Goal: Task Accomplishment & Management: Manage account settings

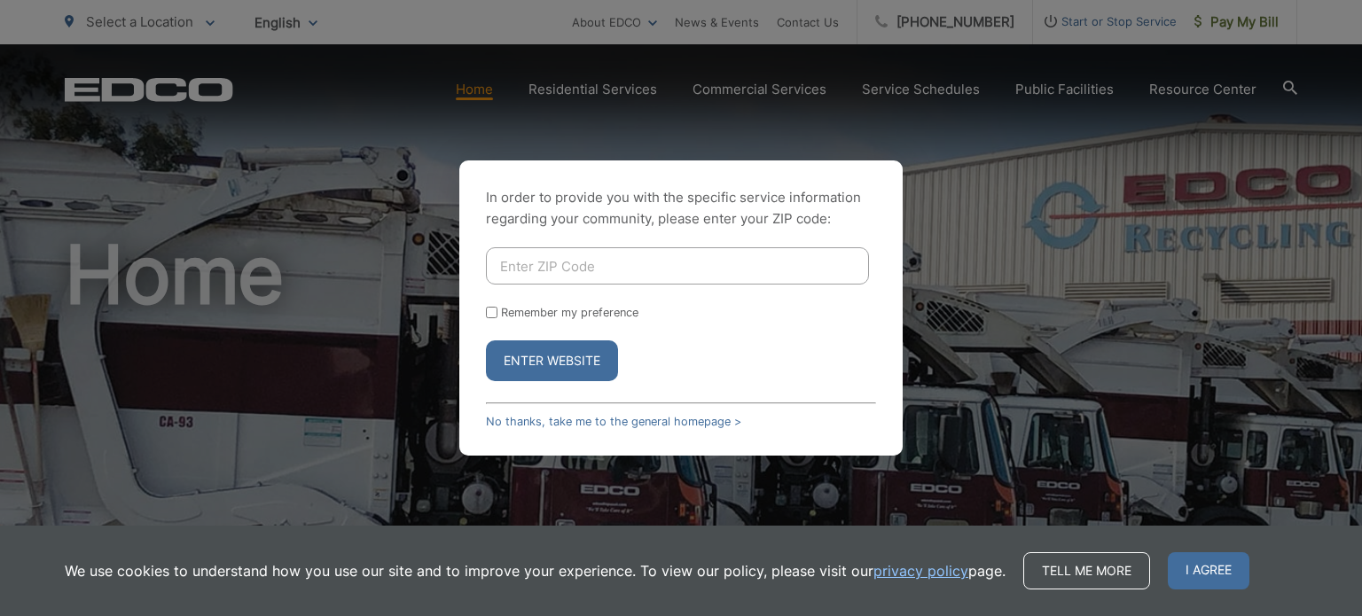
click at [553, 265] on input "Enter ZIP Code" at bounding box center [677, 265] width 383 height 37
type input "92082"
click at [486, 341] on button "Enter Website" at bounding box center [552, 361] width 132 height 41
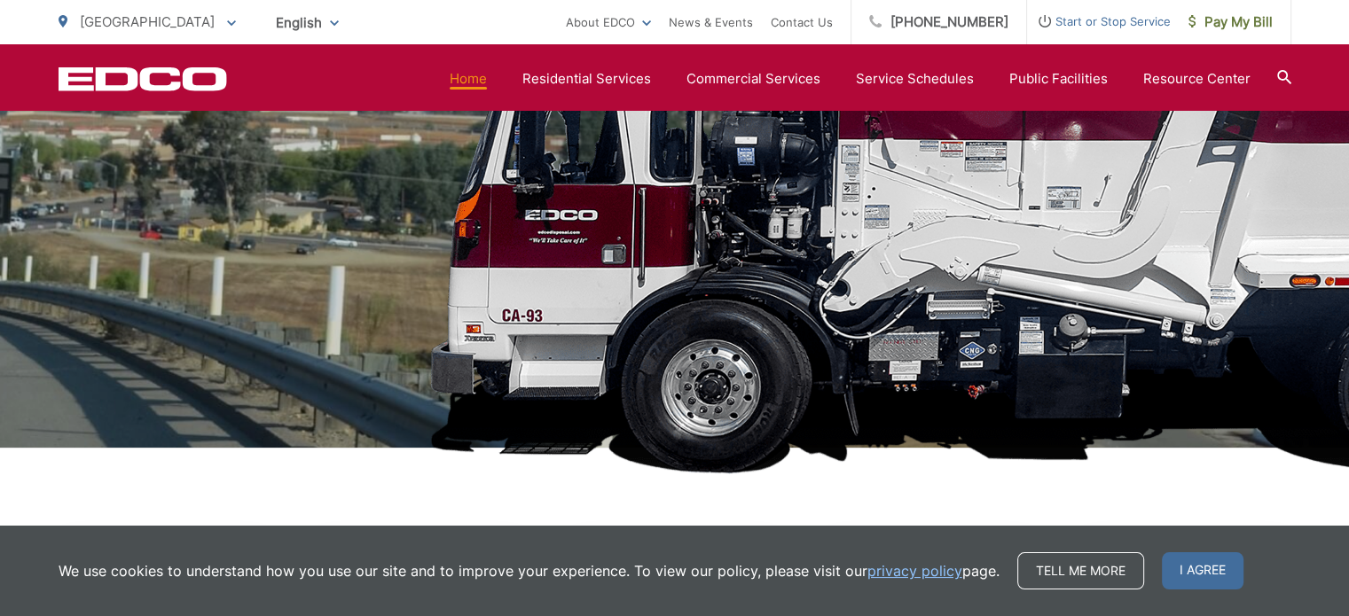
scroll to position [383, 0]
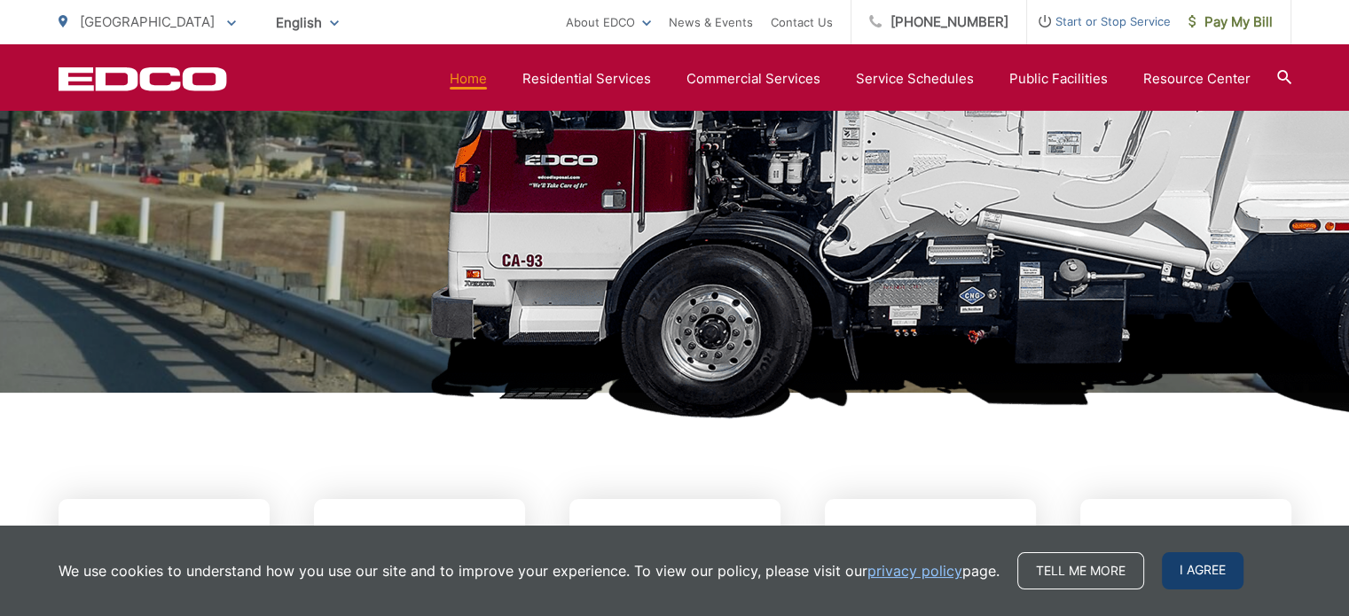
click at [1219, 563] on span "I agree" at bounding box center [1203, 571] width 82 height 37
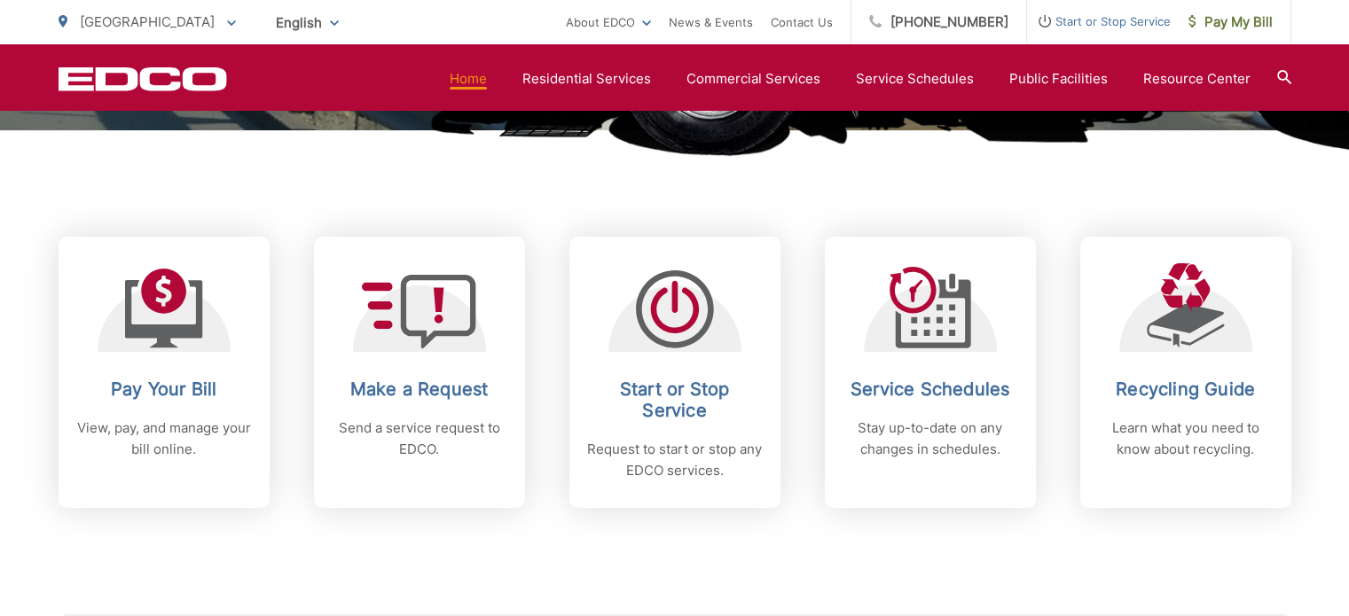
scroll to position [648, 0]
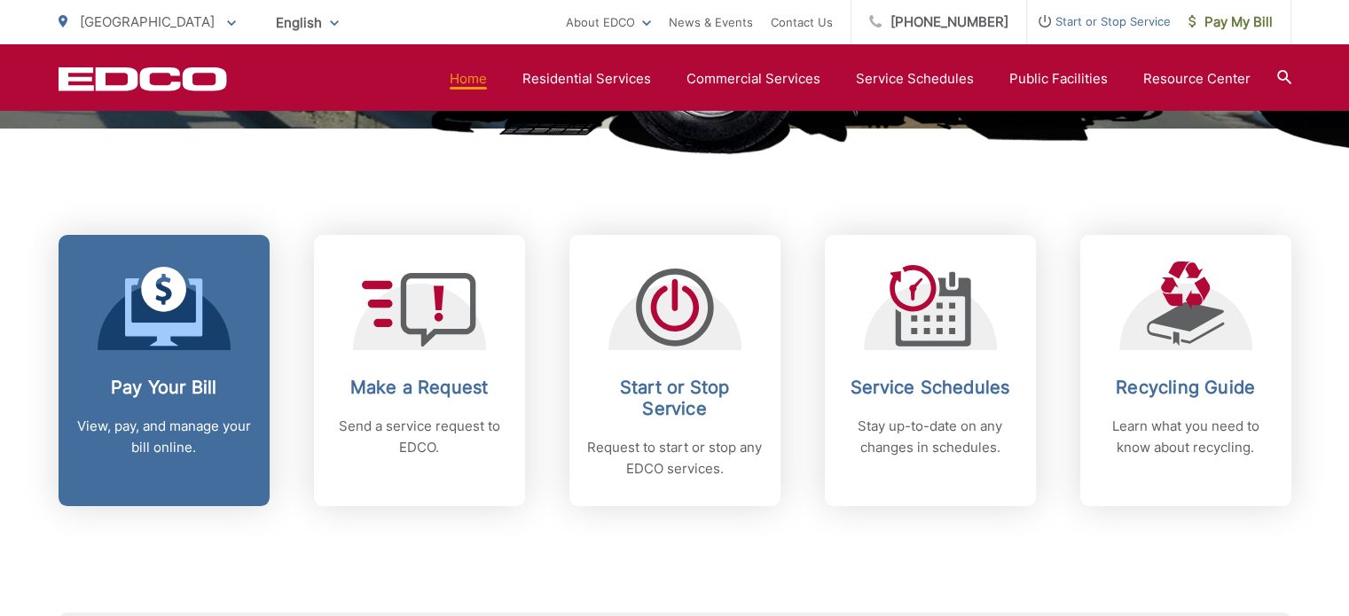
click at [131, 430] on p "View, pay, and manage your bill online." at bounding box center [164, 437] width 176 height 43
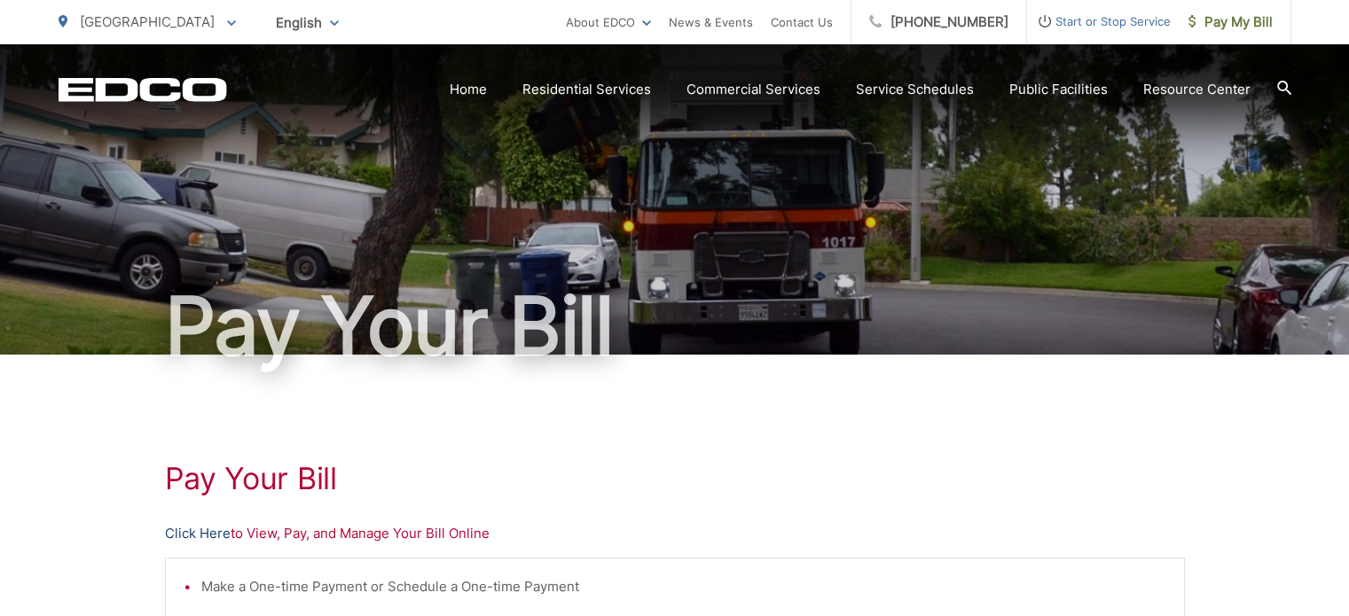
click at [213, 536] on link "Click Here" at bounding box center [198, 533] width 66 height 21
